Goal: Check status

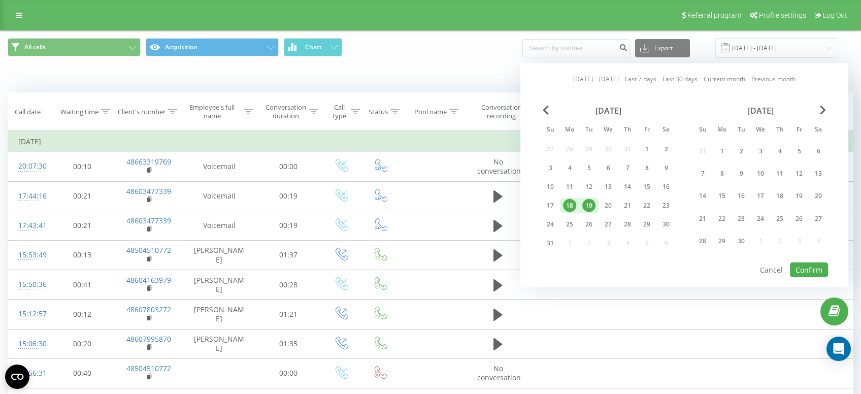
click at [596, 206] on div "19" at bounding box center [588, 205] width 19 height 15
click at [613, 207] on div "20" at bounding box center [608, 205] width 13 height 13
click at [807, 266] on button "Confirm" at bounding box center [809, 270] width 38 height 15
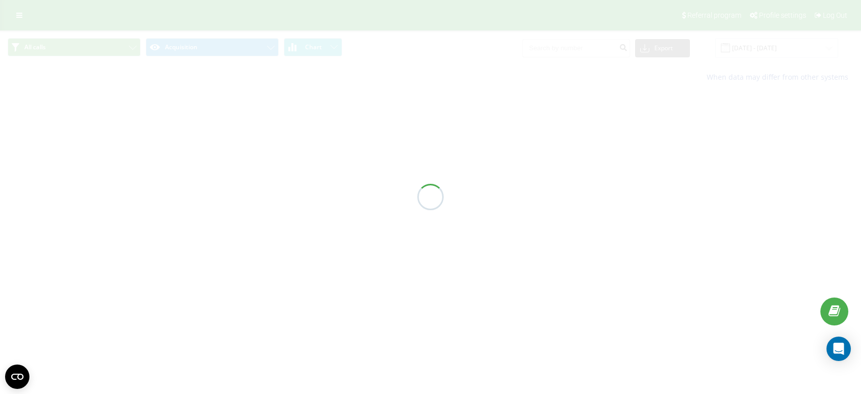
type input "[DATE] - [DATE]"
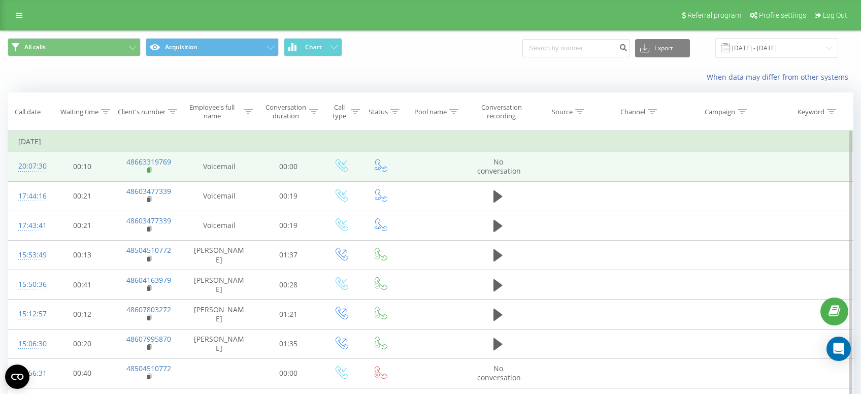
click at [150, 174] on icon at bounding box center [150, 170] width 6 height 7
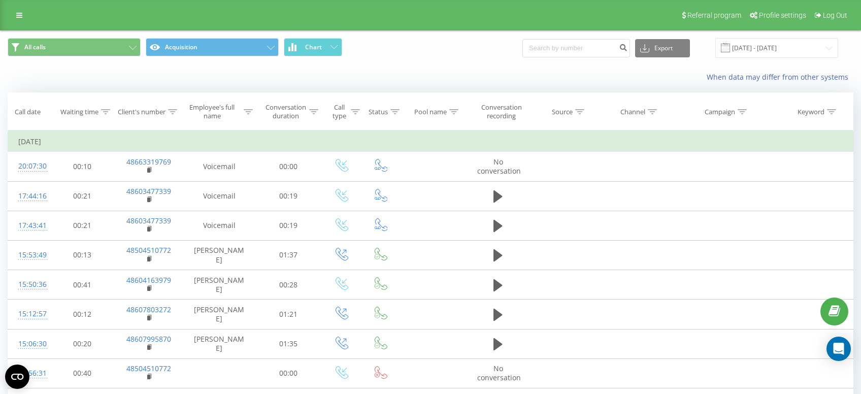
click at [412, 68] on div "When data may differ from other systems" at bounding box center [431, 77] width 860 height 24
